Goal: Find specific page/section: Find specific page/section

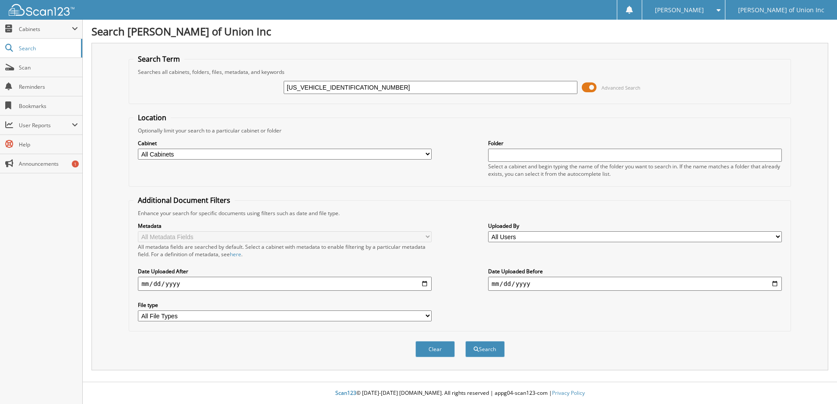
type input "[US_VEHICLE_IDENTIFICATION_NUMBER]"
click at [491, 344] on button "Search" at bounding box center [484, 349] width 39 height 16
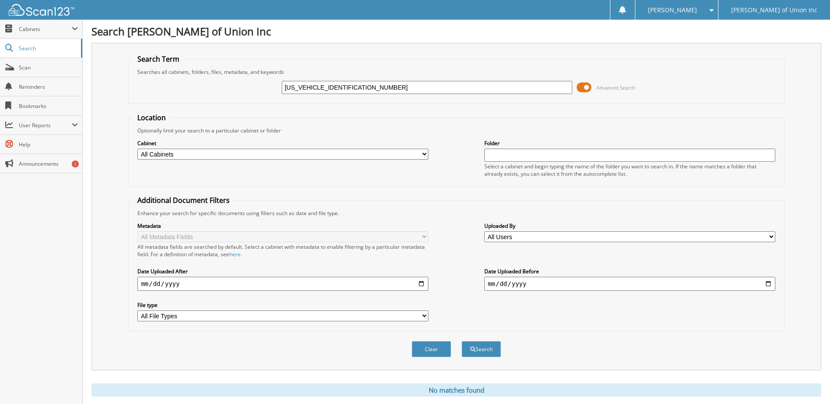
click at [492, 87] on input "[US_VEHICLE_IDENTIFICATION_NUMBER]" at bounding box center [427, 87] width 291 height 13
click at [462, 341] on button "Search" at bounding box center [481, 349] width 39 height 16
